Goal: Information Seeking & Learning: Learn about a topic

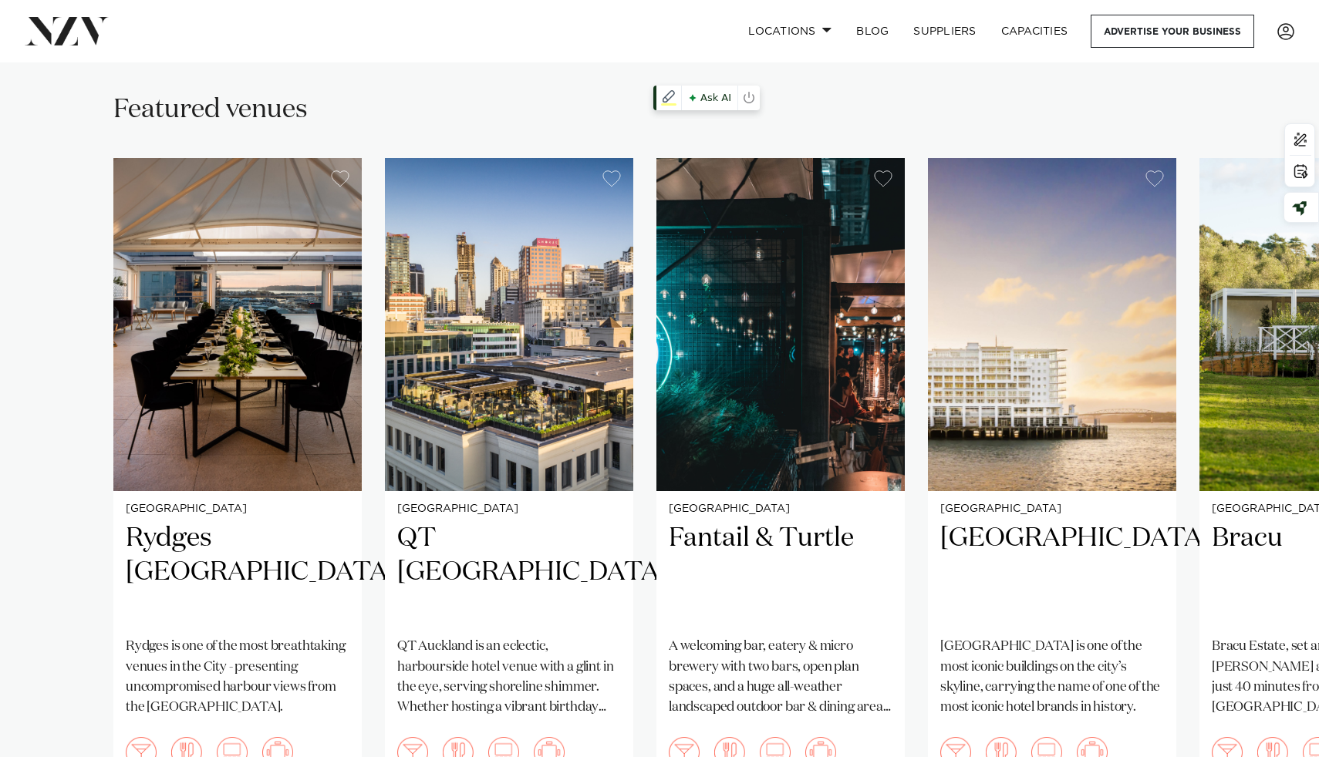
scroll to position [1084, 0]
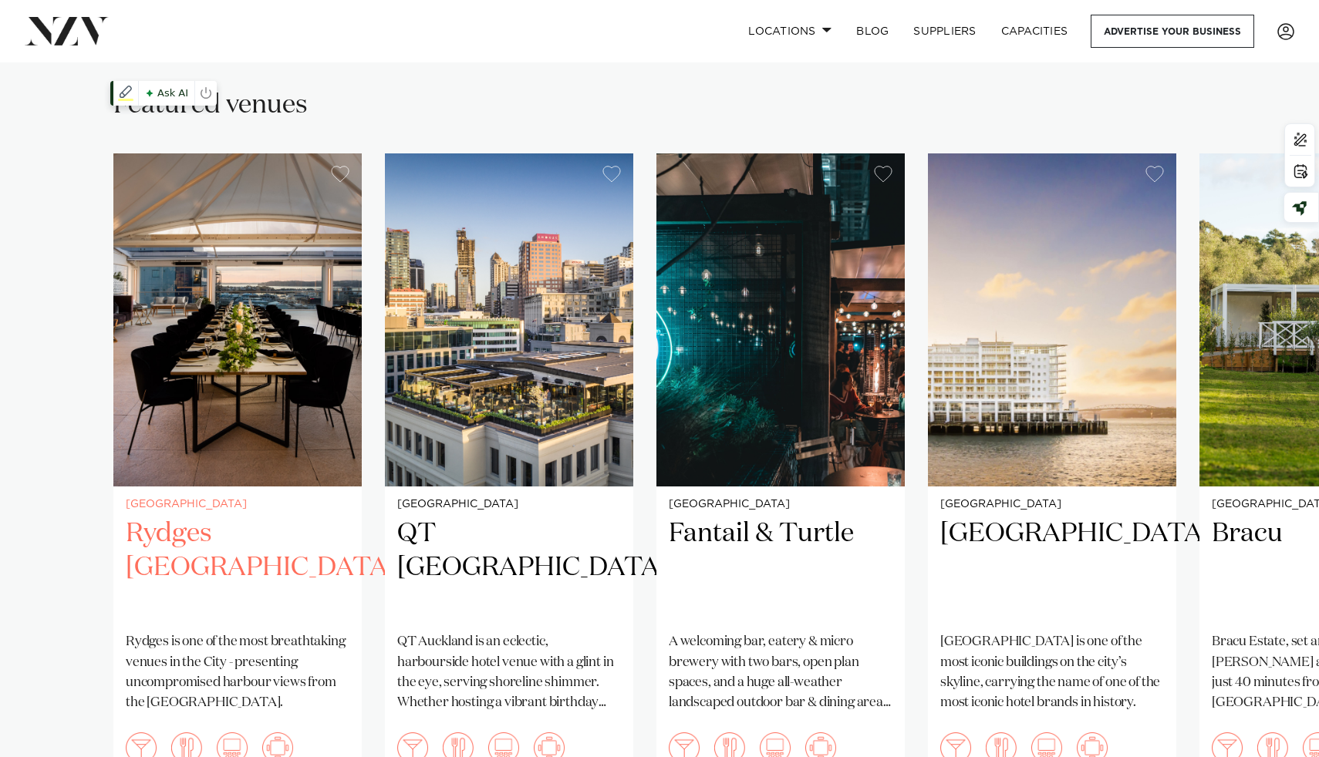
click at [278, 318] on img "1 / 7" at bounding box center [237, 319] width 248 height 333
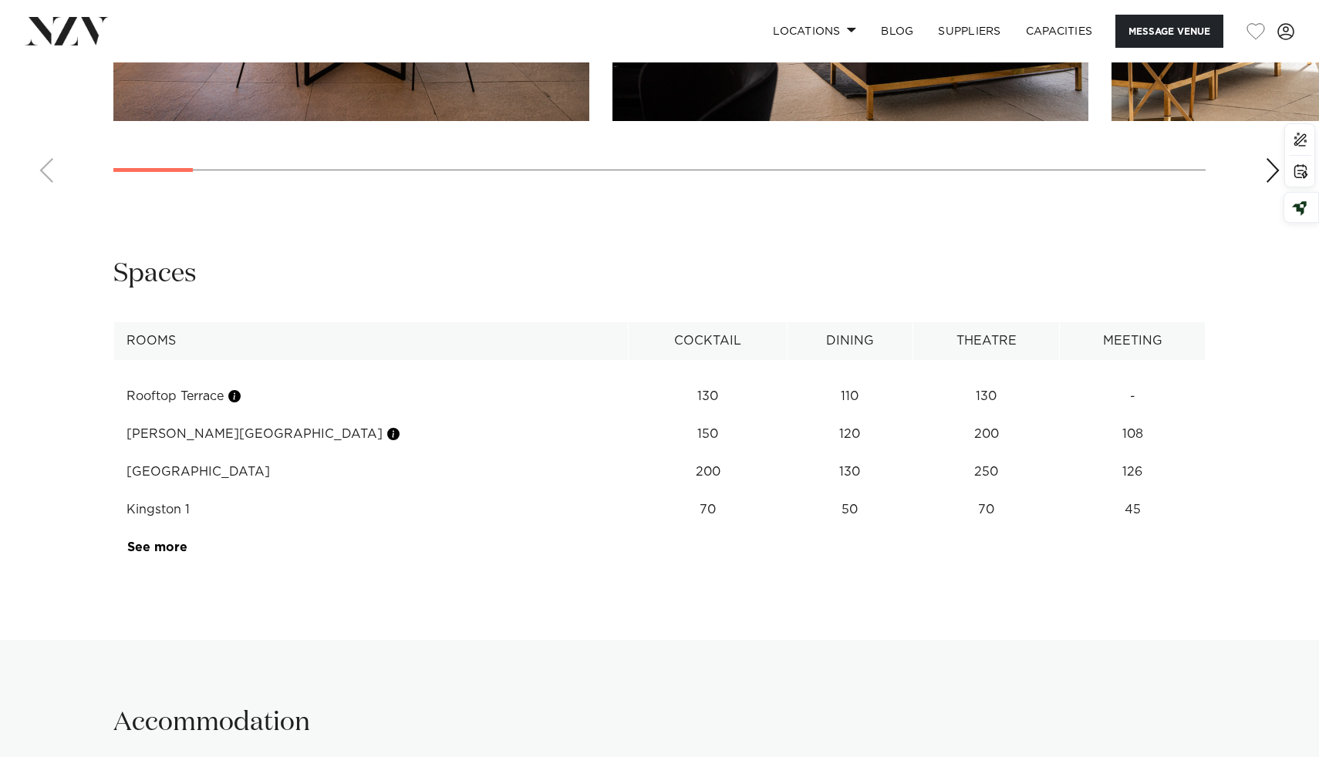
scroll to position [2299, 0]
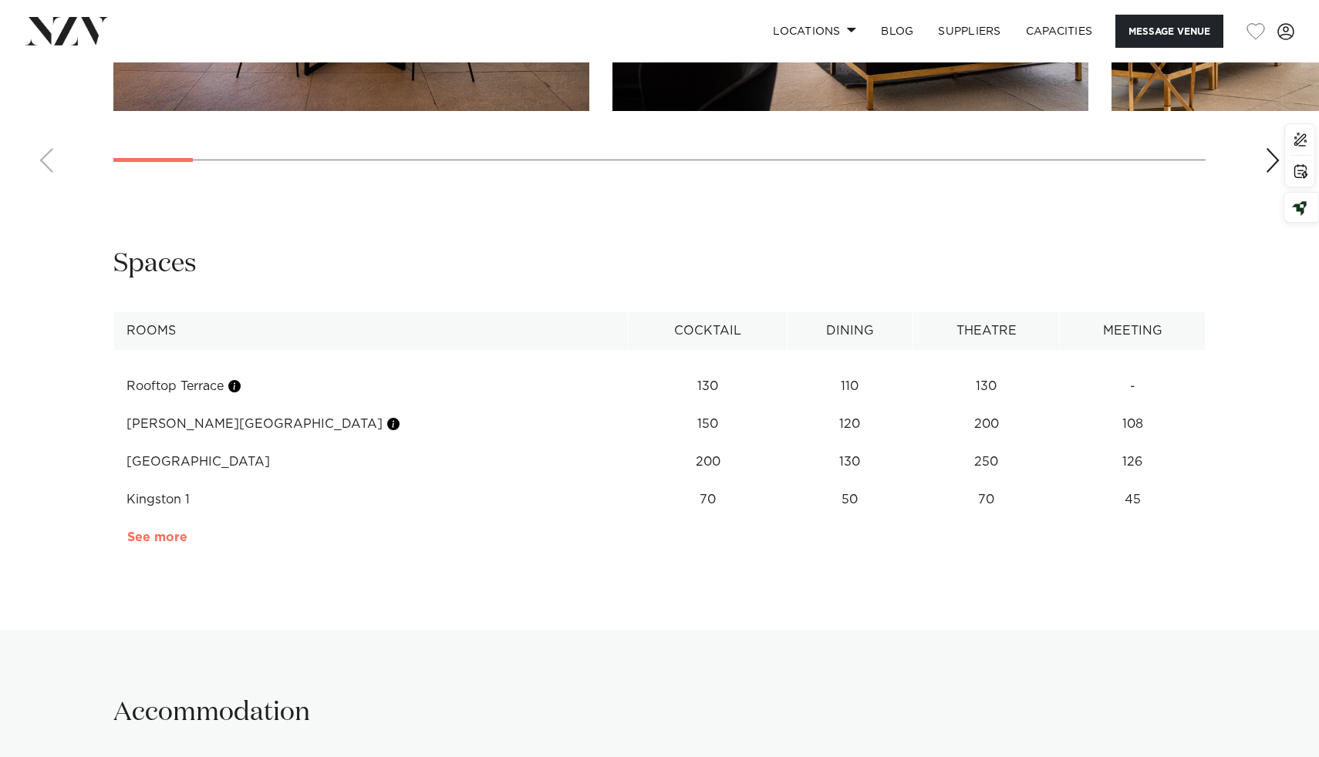
click at [167, 531] on link "See more" at bounding box center [187, 537] width 120 height 12
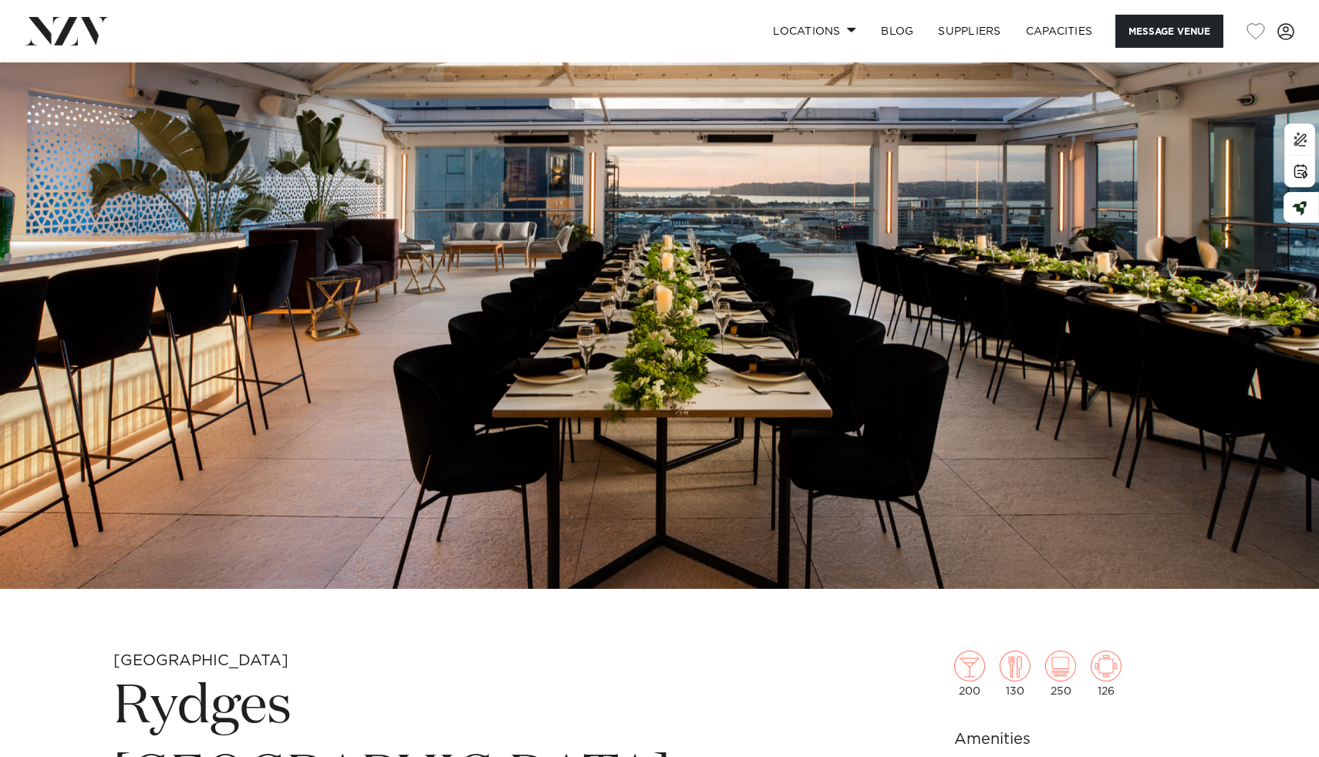
scroll to position [0, 0]
